Goal: Complete application form

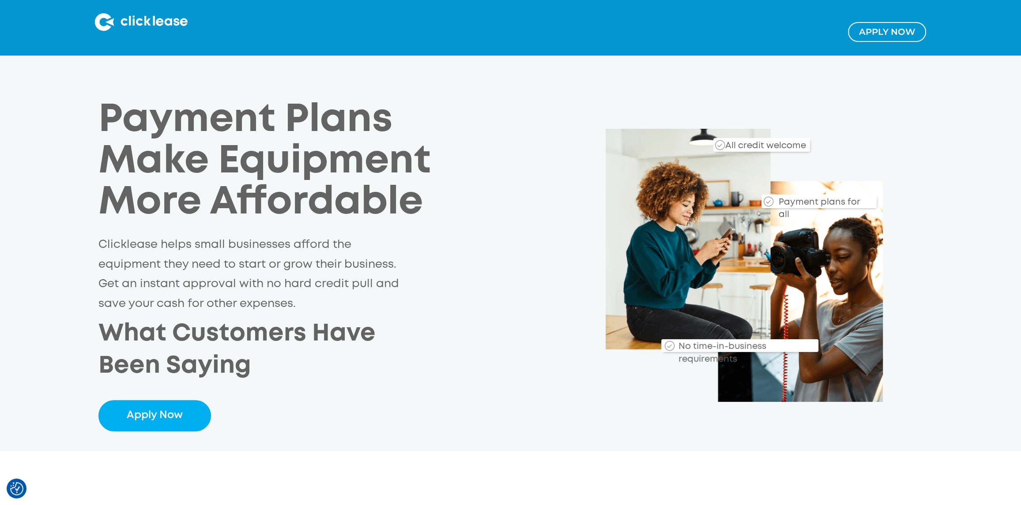
click at [885, 26] on link "Apply NOw" at bounding box center [887, 32] width 78 height 20
